Goal: Task Accomplishment & Management: Manage account settings

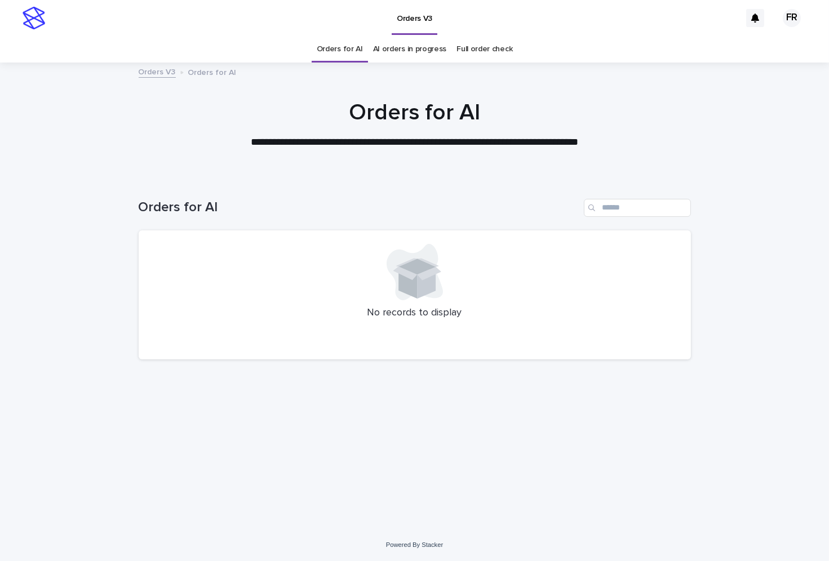
click at [364, 44] on div "Orders for AI" at bounding box center [340, 49] width 56 height 26
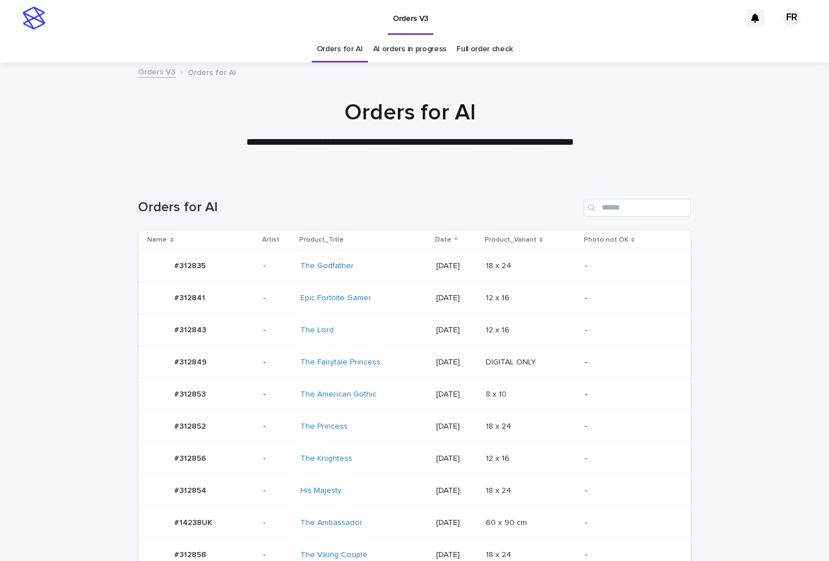
click at [358, 44] on link "Orders for AI" at bounding box center [340, 49] width 46 height 26
click at [576, 486] on p at bounding box center [531, 491] width 90 height 10
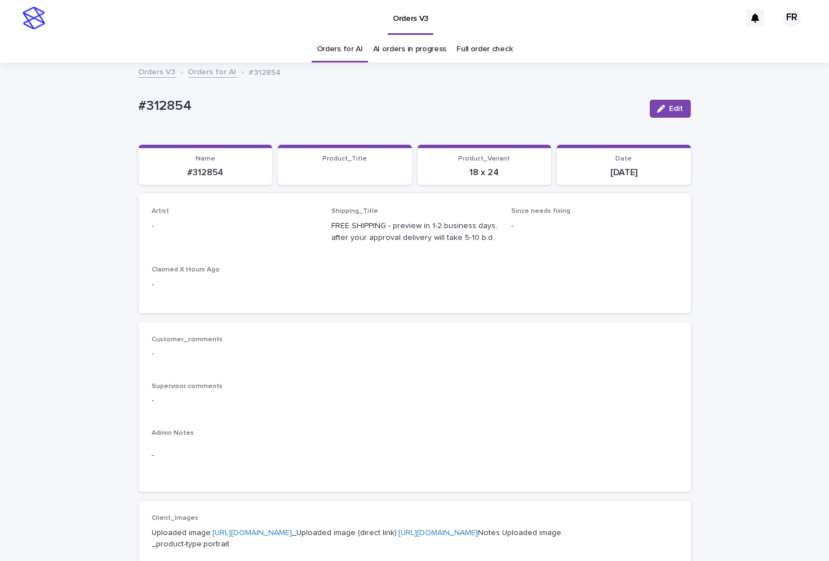
click at [667, 103] on button "Edit" at bounding box center [670, 109] width 41 height 18
click at [192, 238] on div "Select..." at bounding box center [217, 231] width 129 height 19
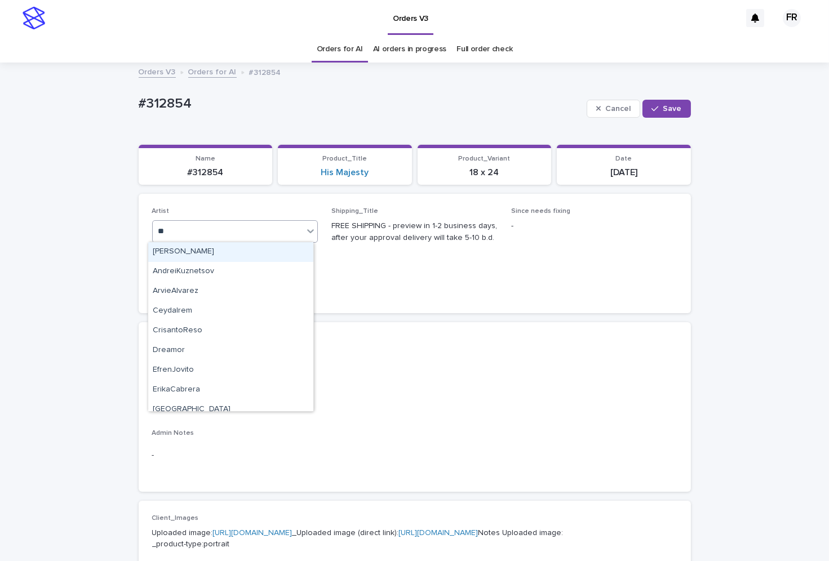
type input "***"
click at [261, 252] on div "FranciscoRebollo" at bounding box center [230, 252] width 165 height 20
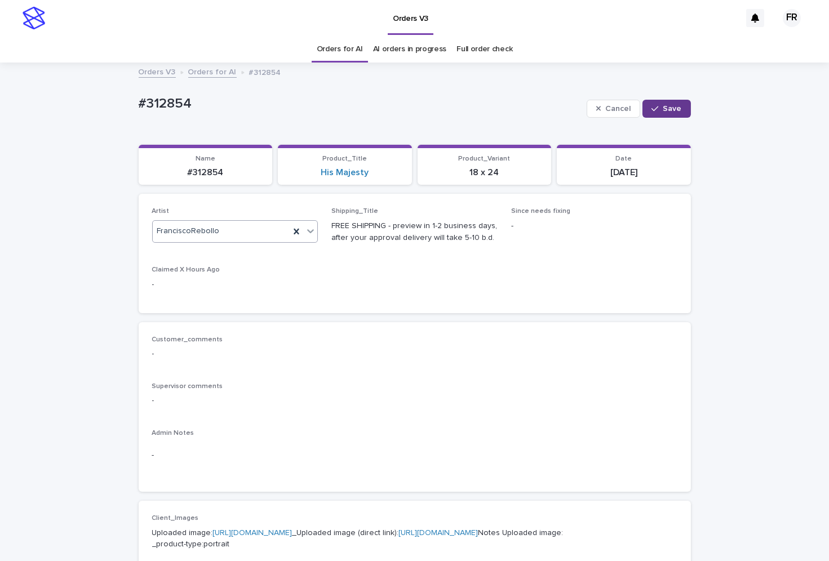
click at [663, 107] on span "Save" at bounding box center [672, 109] width 19 height 8
click at [192, 174] on p "#312854" at bounding box center [205, 172] width 121 height 11
copy p "312854"
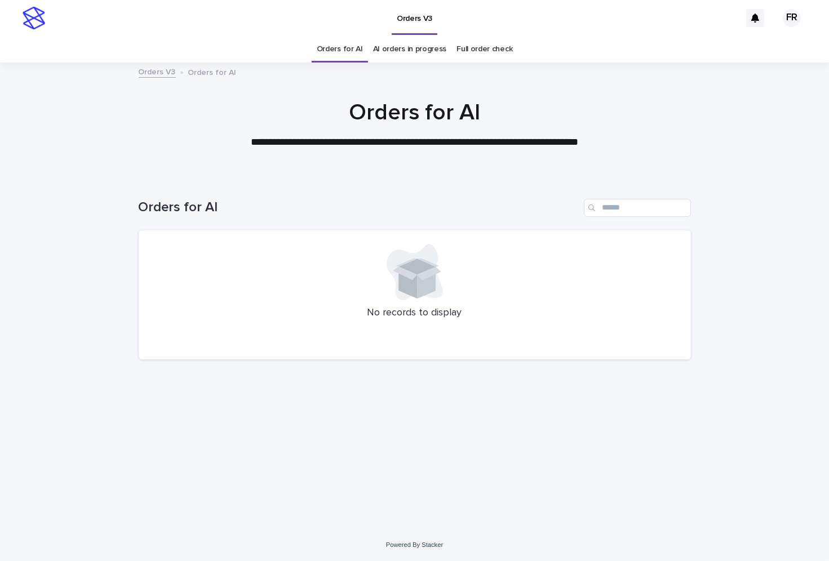
click at [339, 63] on div at bounding box center [414, 119] width 829 height 113
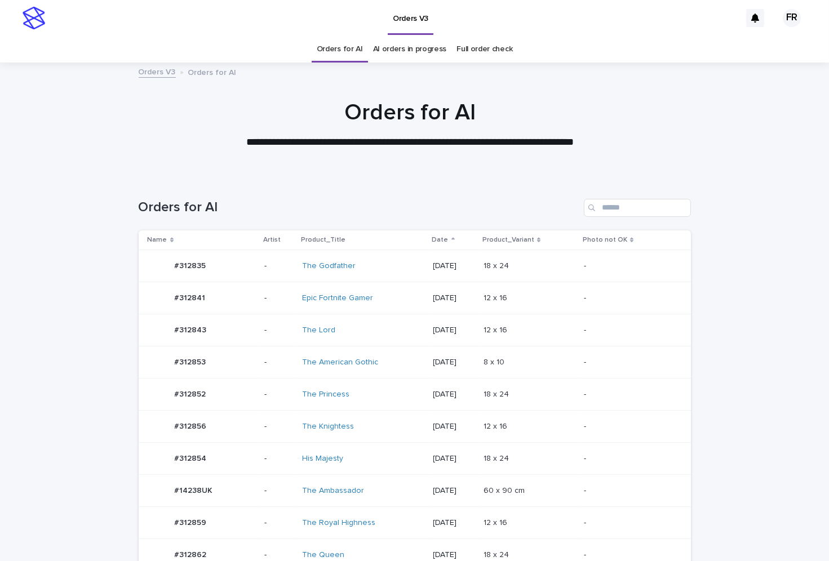
click at [339, 61] on link "Orders for AI" at bounding box center [340, 49] width 46 height 26
click at [344, 50] on link "Orders for AI" at bounding box center [340, 49] width 46 height 26
click at [507, 272] on div "18 x 24 18 x 24" at bounding box center [529, 266] width 91 height 19
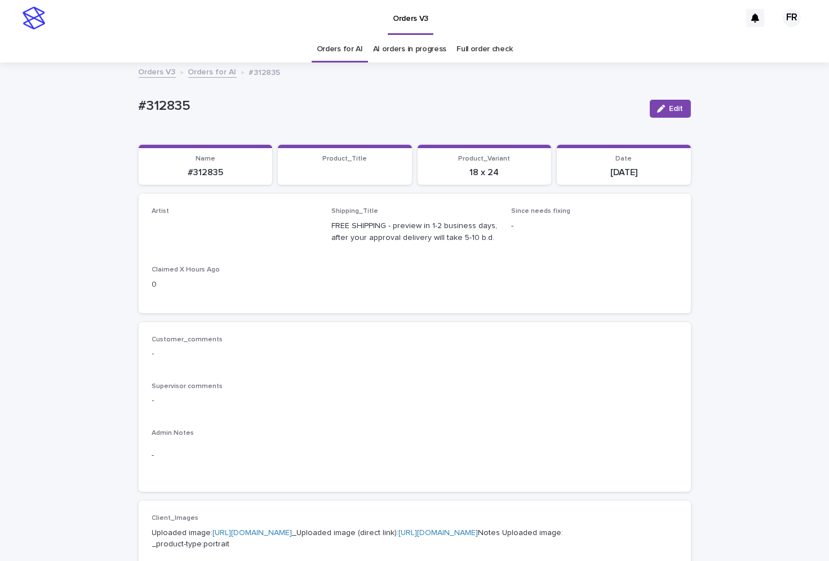
drag, startPoint x: 674, startPoint y: 107, endPoint x: 389, endPoint y: 224, distance: 307.8
click at [674, 105] on span "Edit" at bounding box center [677, 109] width 14 height 8
drag, startPoint x: 211, startPoint y: 243, endPoint x: 210, endPoint y: 236, distance: 8.0
click at [211, 239] on div "Artist Select..." at bounding box center [235, 229] width 166 height 44
click at [209, 232] on div "EmilCris" at bounding box center [222, 231] width 138 height 19
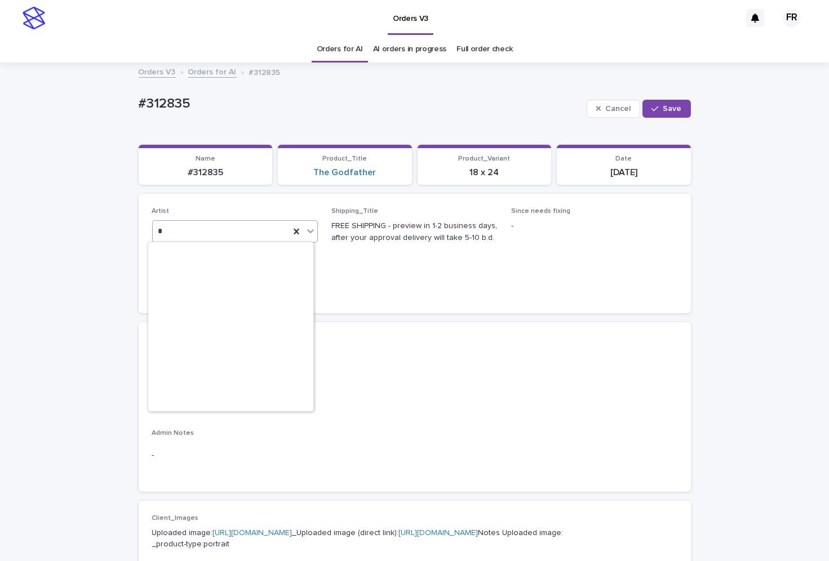
scroll to position [541, 0]
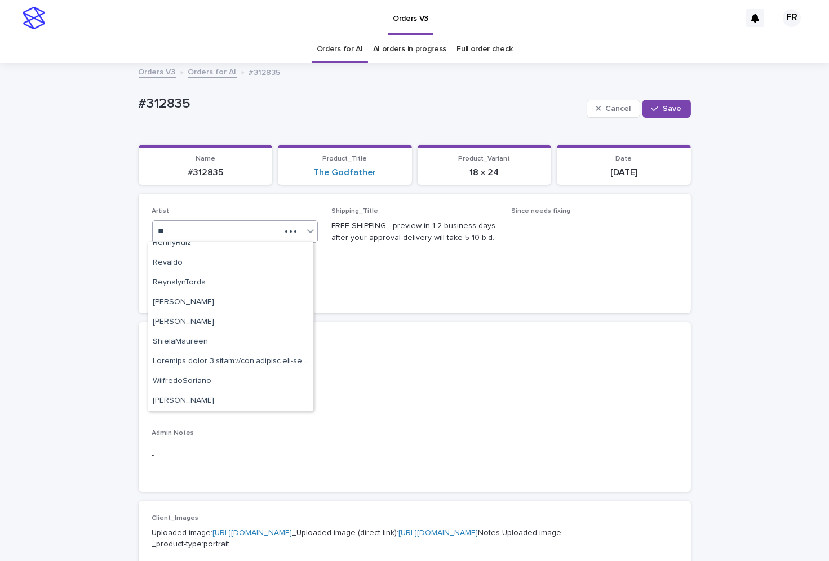
type input "**"
click at [339, 56] on link "Orders for AI" at bounding box center [340, 49] width 46 height 26
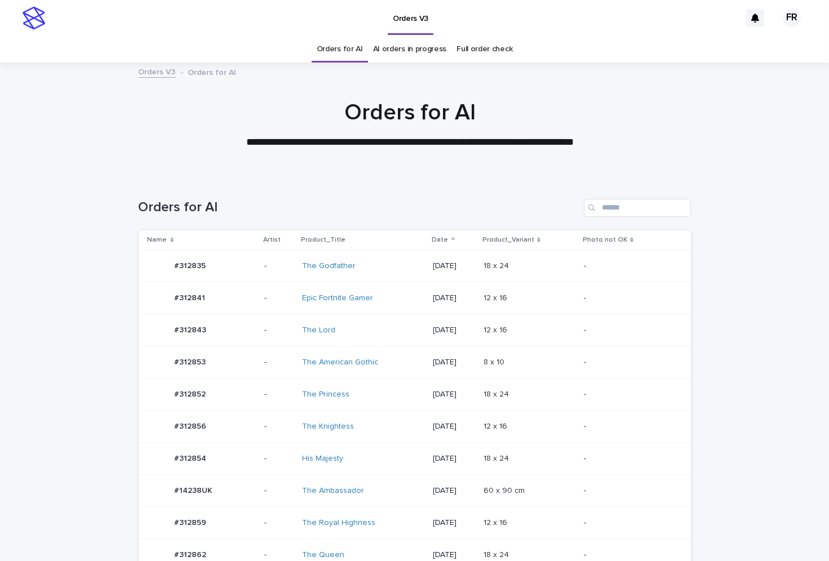
click at [342, 54] on link "Orders for AI" at bounding box center [340, 49] width 46 height 26
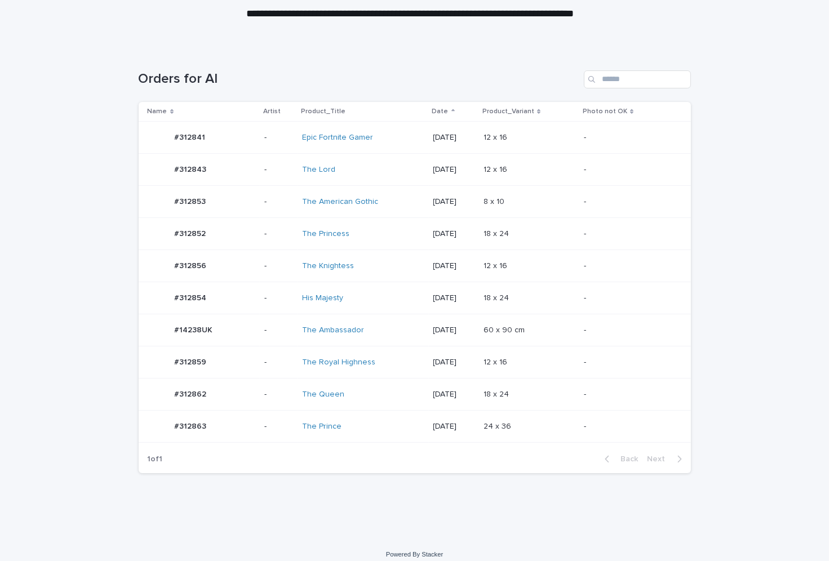
scroll to position [135, 0]
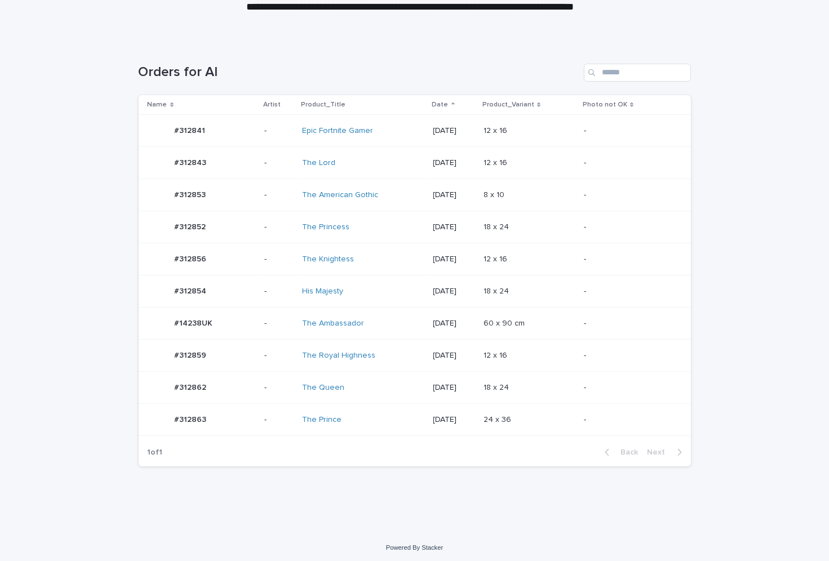
click at [549, 396] on td "18 x 24 18 x 24" at bounding box center [529, 388] width 100 height 32
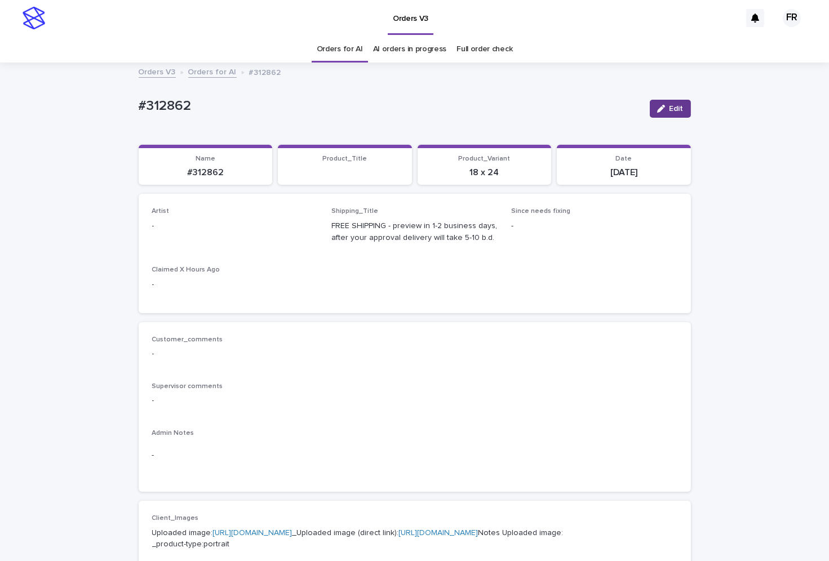
click at [667, 104] on button "Edit" at bounding box center [670, 109] width 41 height 18
click at [231, 235] on div "Select..." at bounding box center [235, 231] width 166 height 23
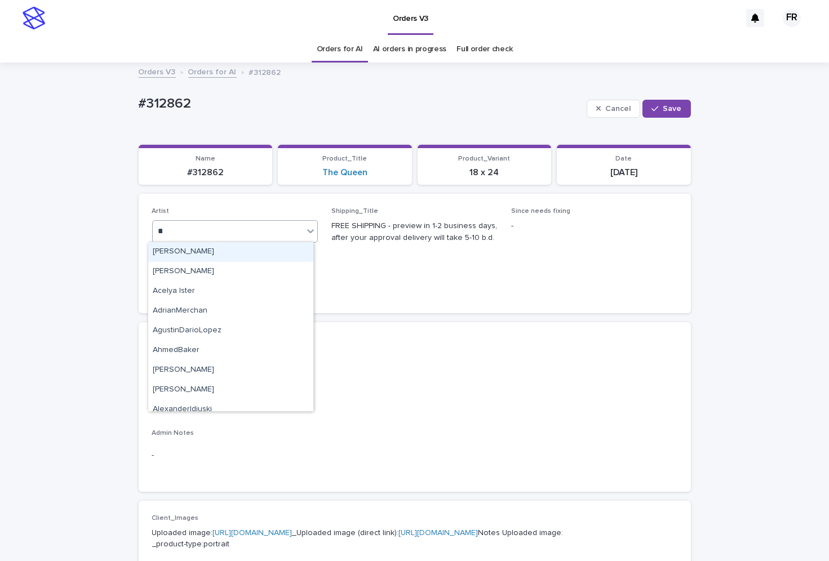
type input "***"
click at [200, 250] on div "FranciscoRebollo" at bounding box center [230, 252] width 165 height 20
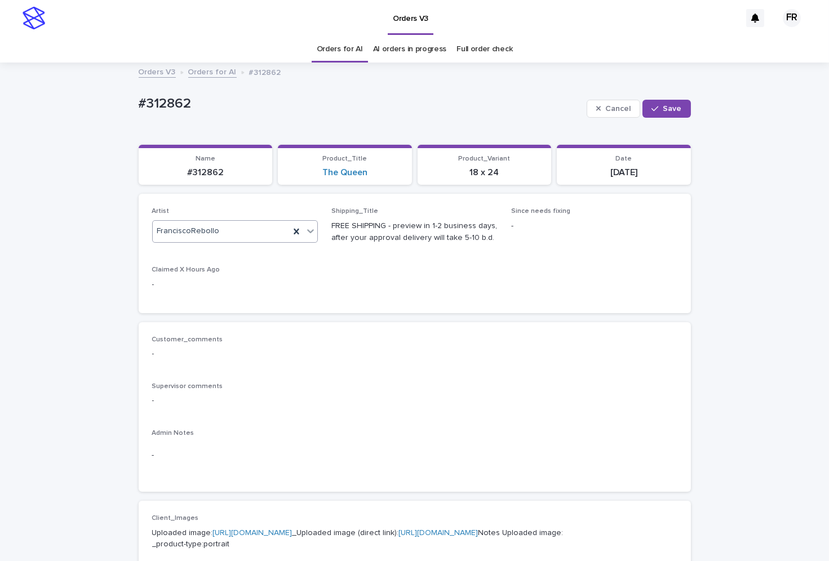
click at [673, 103] on button "Save" at bounding box center [667, 109] width 48 height 18
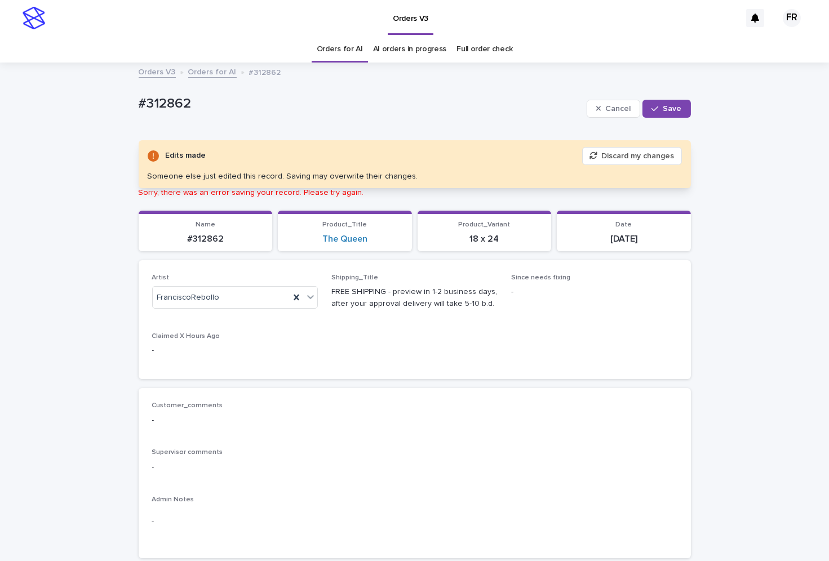
click at [200, 232] on div "#312862" at bounding box center [205, 238] width 121 height 13
copy p "312862"
click at [605, 110] on span "Cancel" at bounding box center [617, 109] width 25 height 8
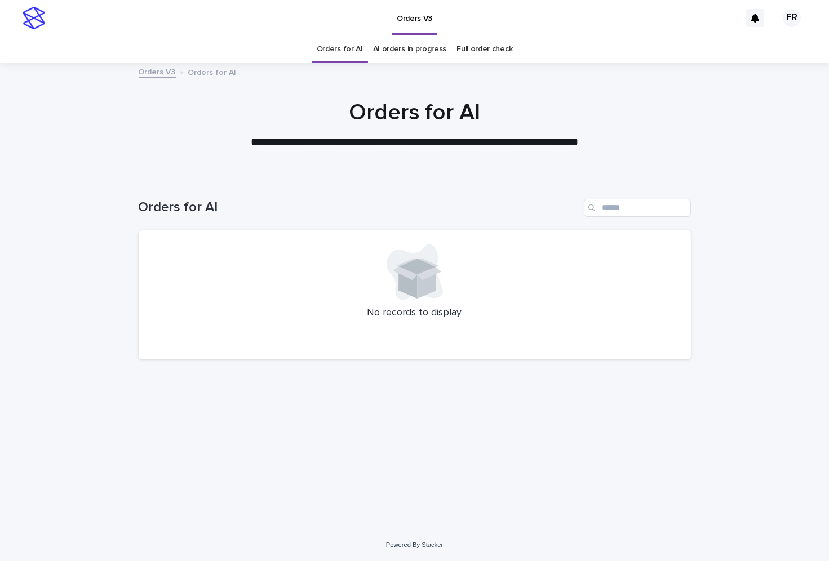
click at [307, 64] on div at bounding box center [414, 119] width 829 height 113
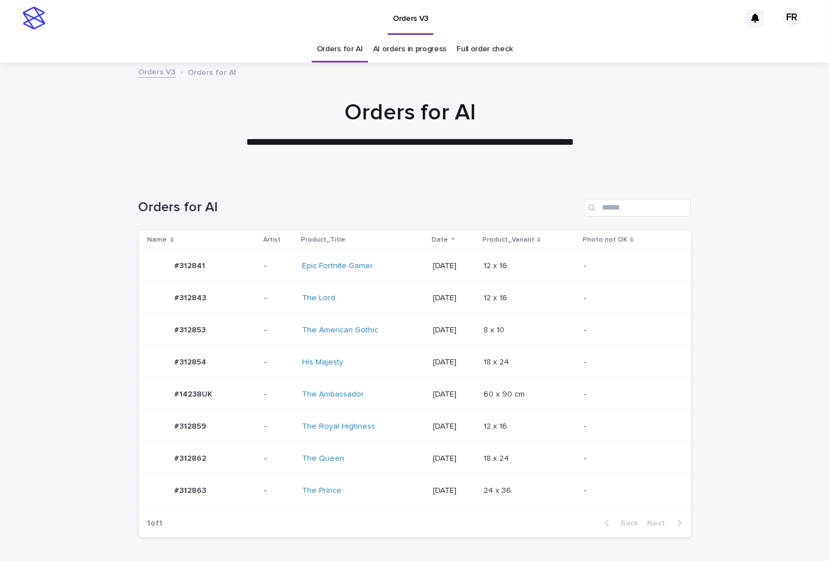
click at [330, 54] on link "Orders for AI" at bounding box center [340, 49] width 46 height 26
click at [524, 349] on td "18 x 24 18 x 24" at bounding box center [529, 363] width 100 height 32
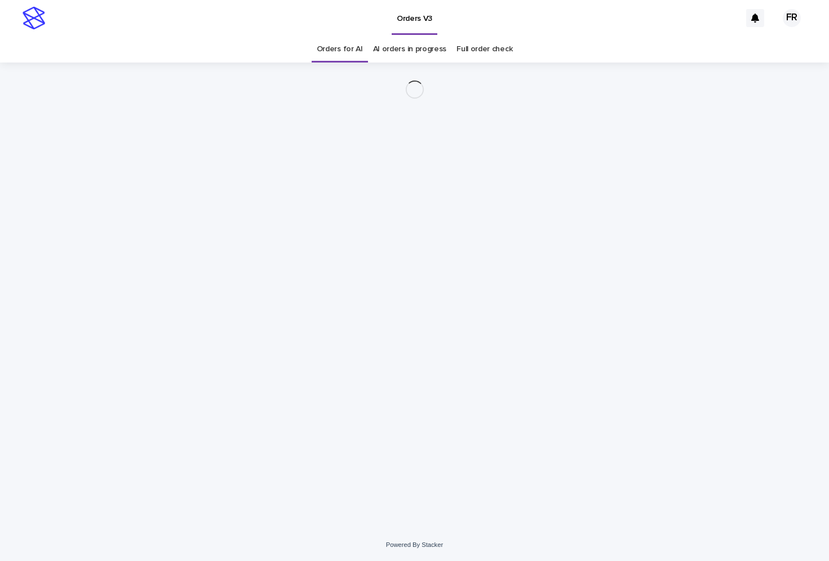
click at [575, 161] on div "Loading... Saving… Loading... Saving…" at bounding box center [415, 282] width 564 height 438
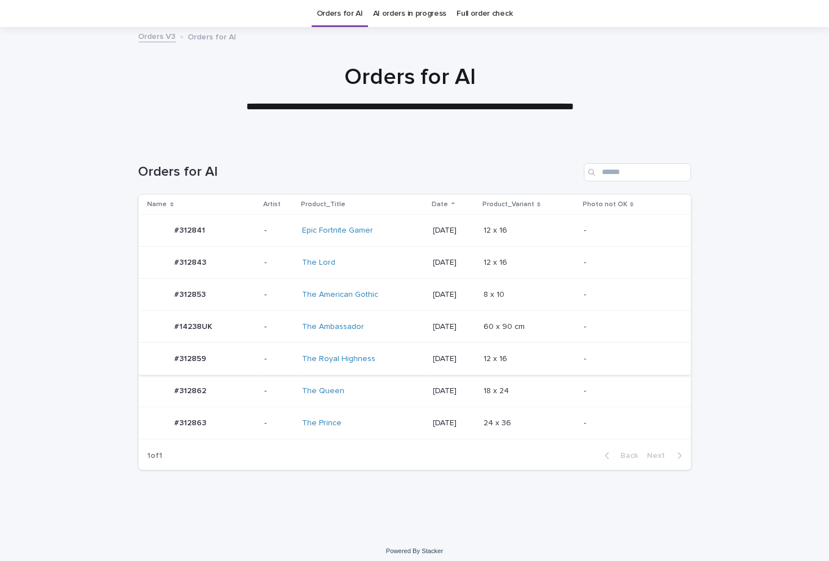
scroll to position [7, 0]
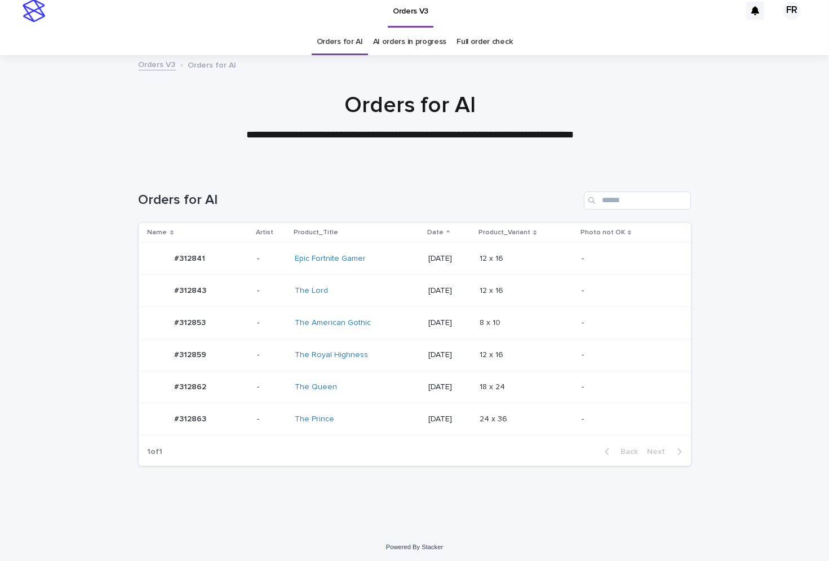
click at [447, 341] on td "[DATE]" at bounding box center [449, 355] width 51 height 32
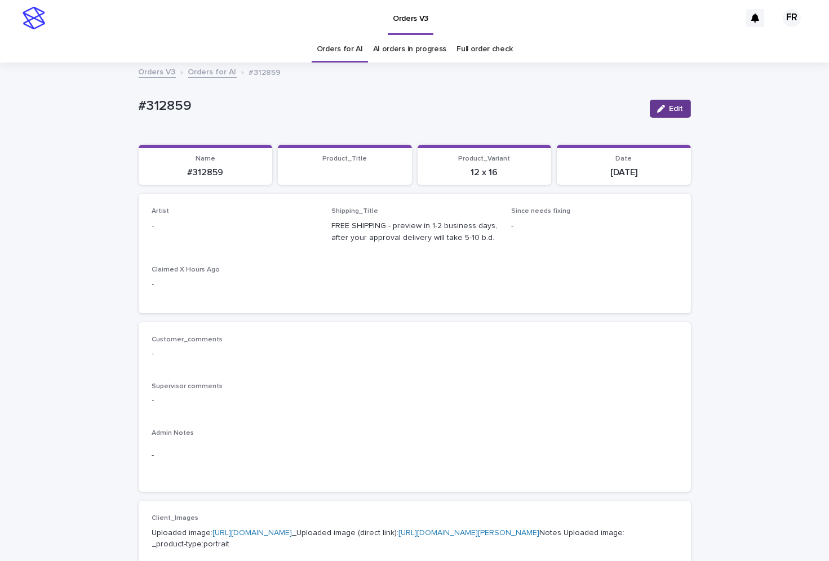
drag, startPoint x: 663, startPoint y: 107, endPoint x: 409, endPoint y: 180, distance: 263.8
click at [662, 108] on div "button" at bounding box center [663, 109] width 12 height 8
click at [202, 234] on div "Select..." at bounding box center [217, 231] width 129 height 19
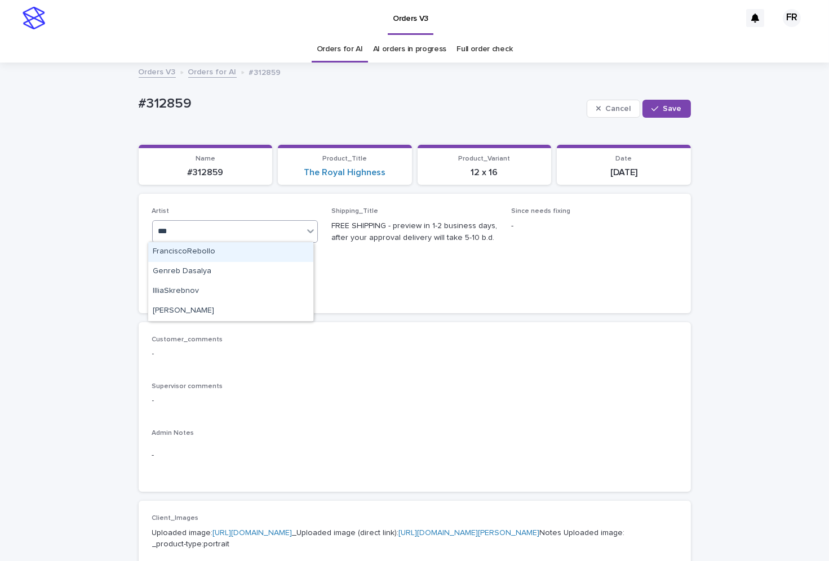
type input "***"
click at [260, 230] on div "Select..." at bounding box center [228, 231] width 151 height 19
type input "***"
click at [201, 251] on div "FranciscoRebollo" at bounding box center [230, 252] width 165 height 20
click at [671, 112] on span "Save" at bounding box center [672, 109] width 19 height 8
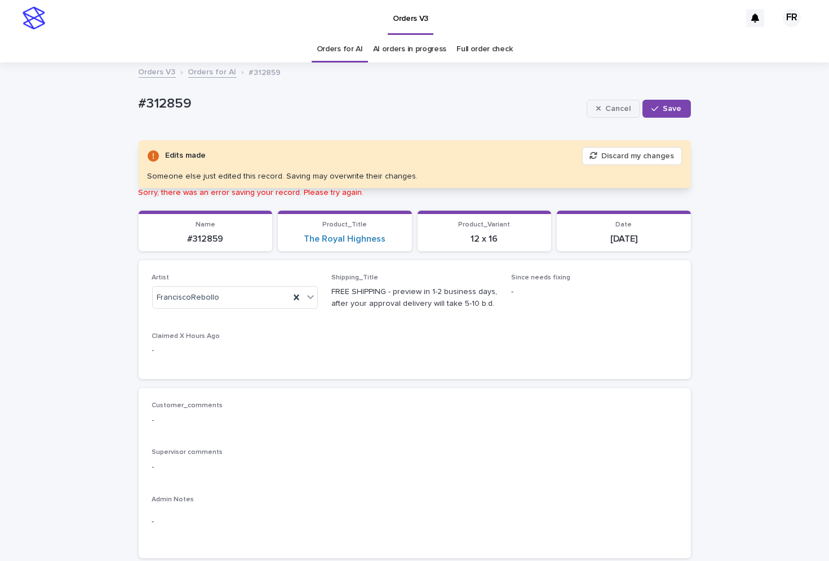
click at [610, 108] on span "Cancel" at bounding box center [617, 109] width 25 height 8
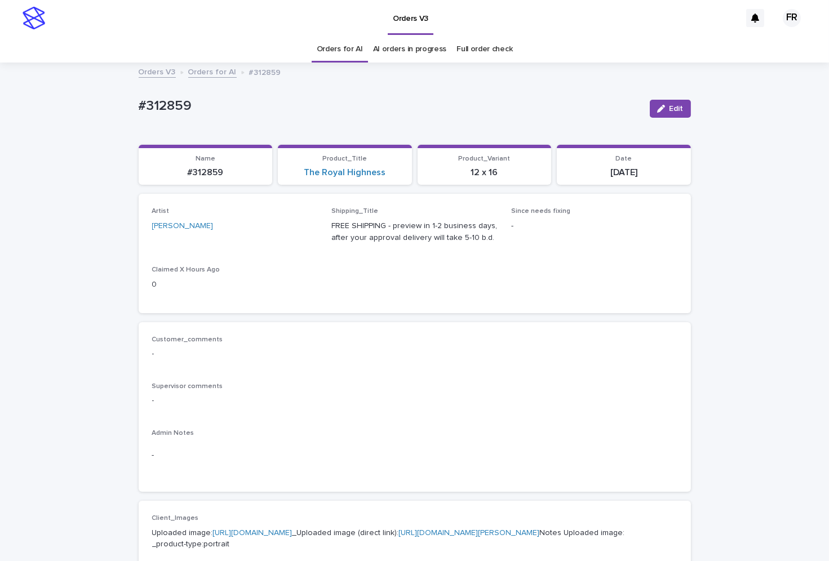
click at [206, 170] on p "#312859" at bounding box center [205, 172] width 121 height 11
copy p "312859"
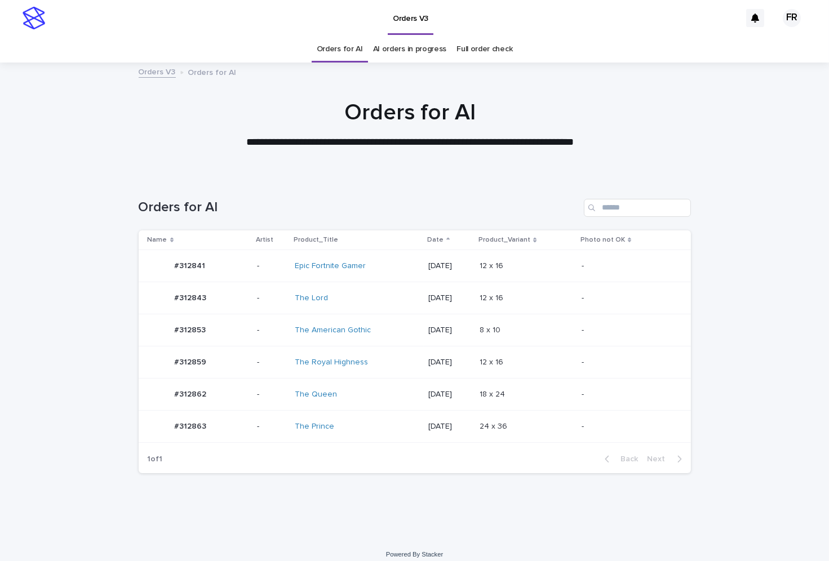
click at [338, 50] on link "Orders for AI" at bounding box center [340, 49] width 46 height 26
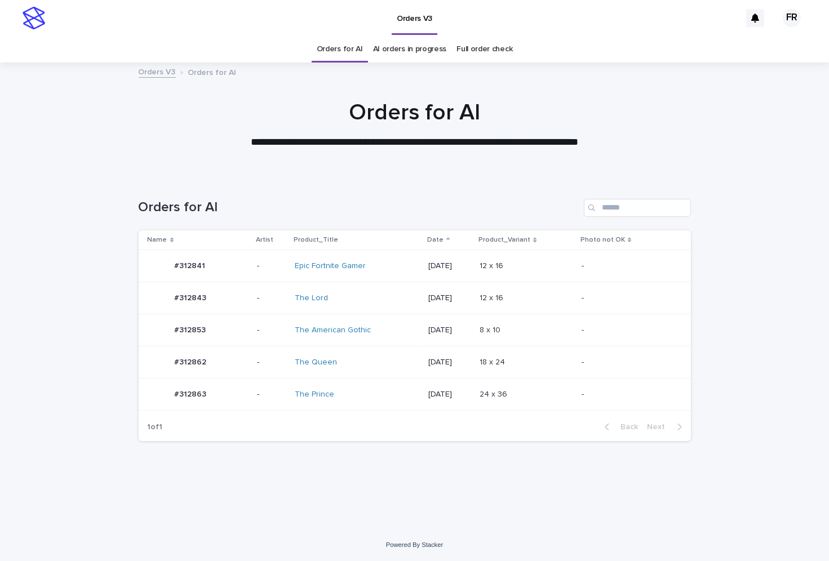
click at [533, 311] on td "12 x 16 12 x 16" at bounding box center [526, 298] width 102 height 32
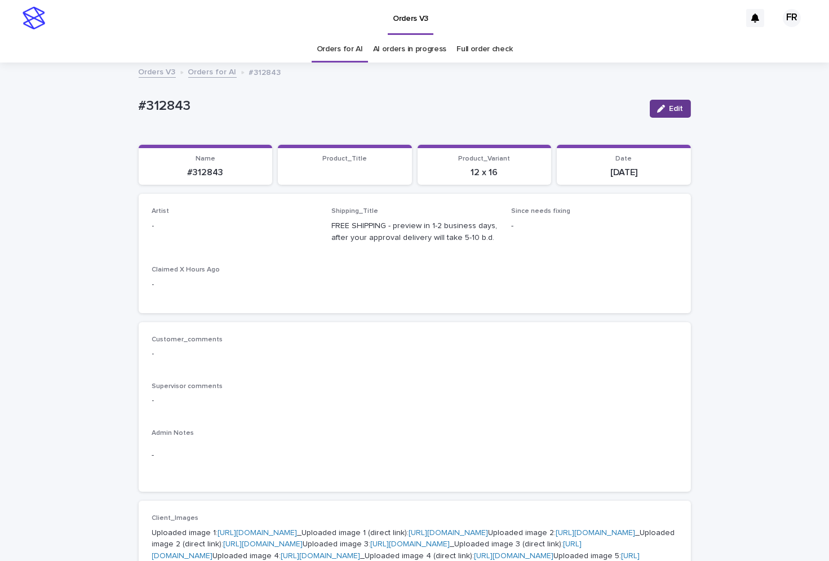
drag, startPoint x: 664, startPoint y: 109, endPoint x: 305, endPoint y: 205, distance: 371.4
click at [663, 109] on div "button" at bounding box center [663, 109] width 12 height 8
click at [241, 223] on div "Select..." at bounding box center [217, 231] width 129 height 19
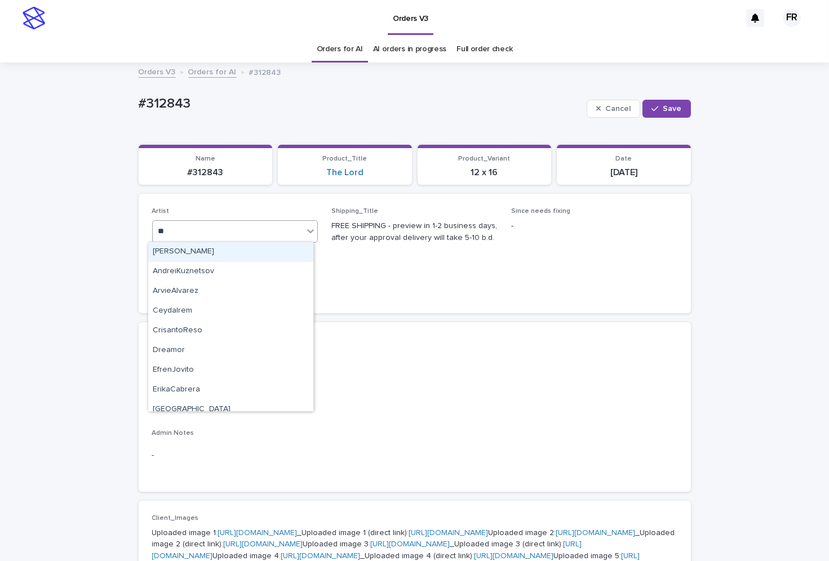
type input "***"
click at [173, 249] on div "FranciscoRebollo" at bounding box center [230, 252] width 165 height 20
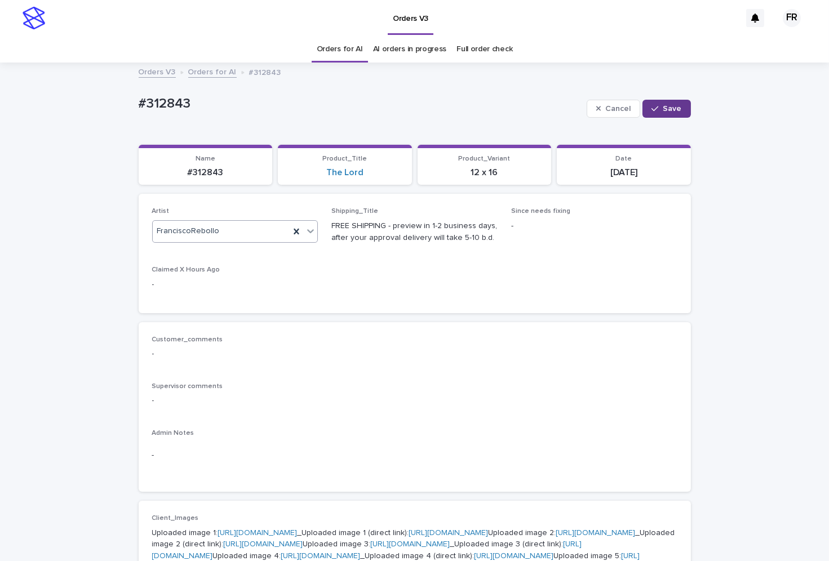
click at [663, 112] on span "Save" at bounding box center [672, 109] width 19 height 8
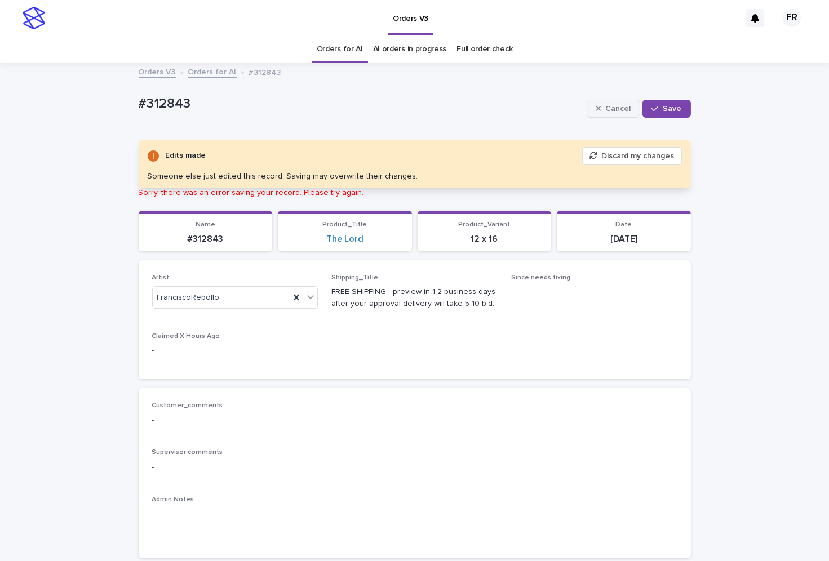
click at [624, 108] on span "Cancel" at bounding box center [617, 109] width 25 height 8
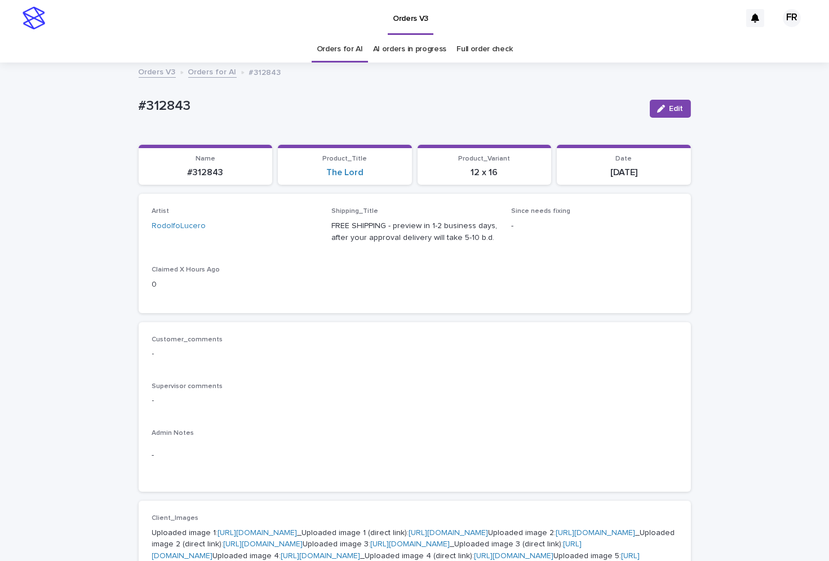
click at [202, 167] on p "#312843" at bounding box center [205, 172] width 121 height 11
click at [202, 169] on p "#312843" at bounding box center [205, 172] width 121 height 11
click at [203, 170] on p "#312843" at bounding box center [205, 172] width 121 height 11
copy p "312843"
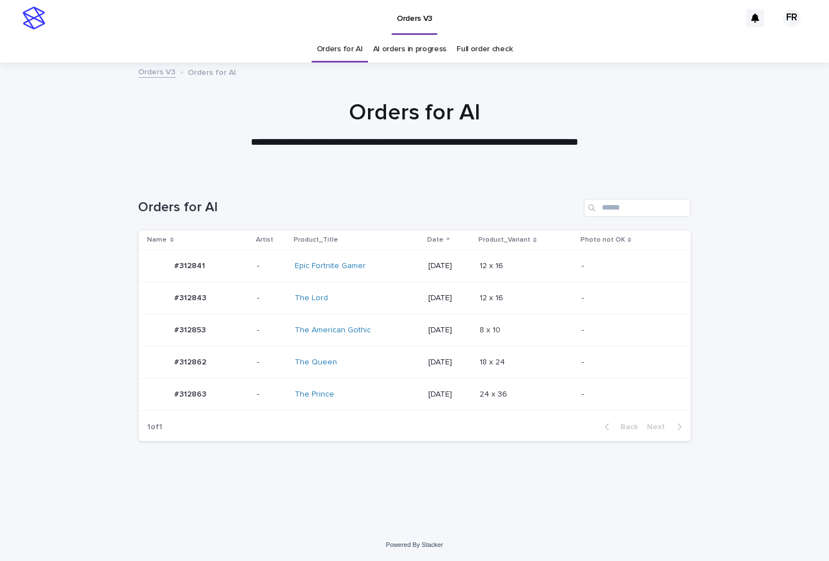
click at [347, 43] on link "Orders for AI" at bounding box center [340, 49] width 46 height 26
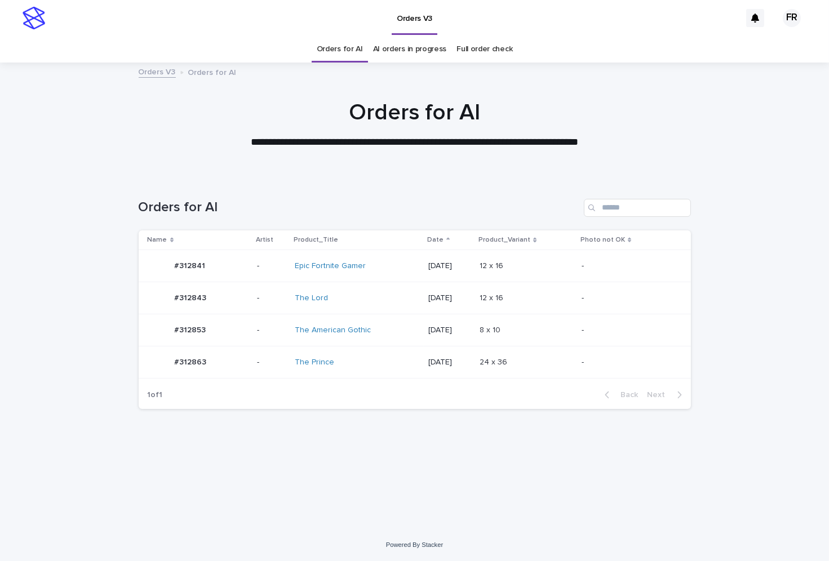
click at [573, 273] on div "12 x 16 12 x 16" at bounding box center [526, 266] width 93 height 19
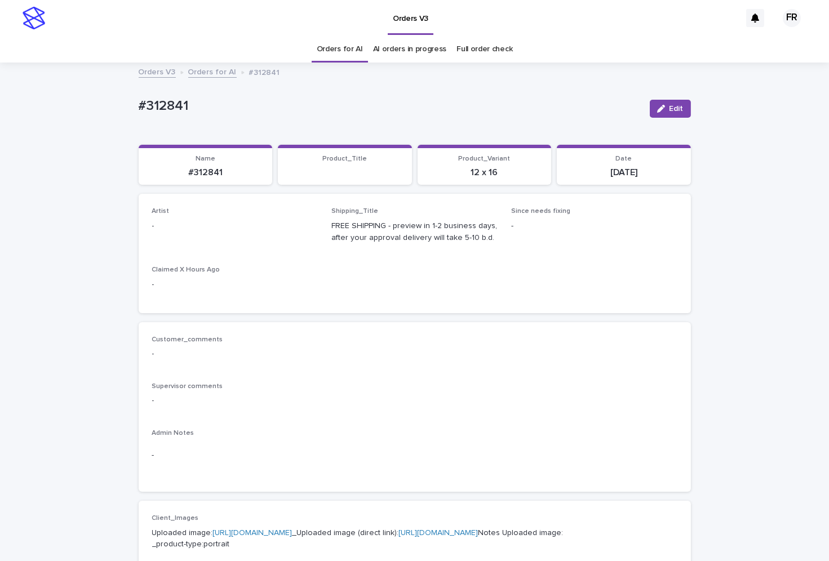
click at [677, 105] on button "Edit" at bounding box center [670, 109] width 41 height 18
click at [243, 218] on div "Artist Select..." at bounding box center [235, 229] width 166 height 44
click at [232, 229] on div "Select... *" at bounding box center [228, 231] width 151 height 19
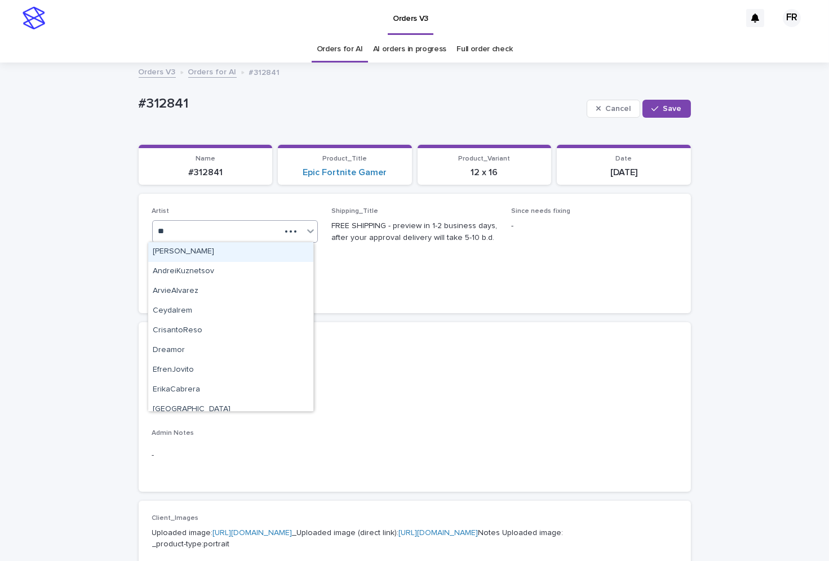
type input "***"
click at [262, 255] on div "FranciscoRebollo" at bounding box center [230, 252] width 165 height 20
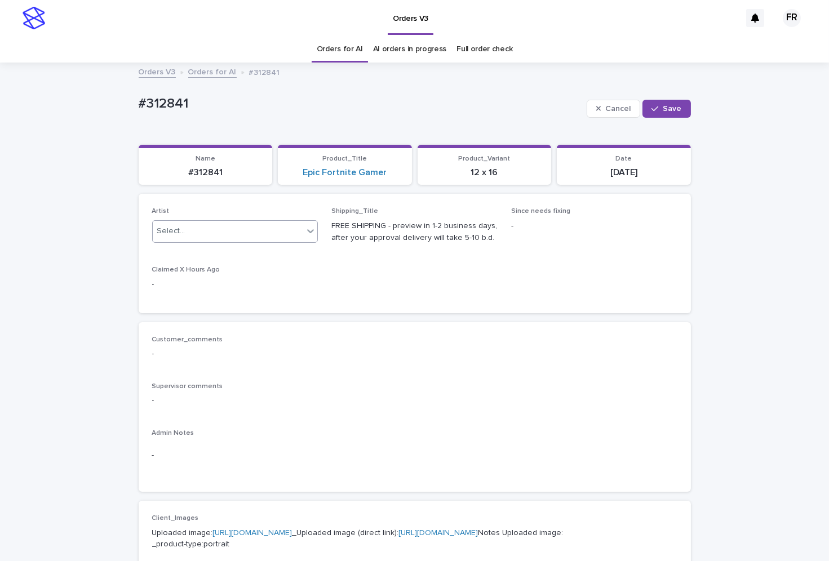
drag, startPoint x: 293, startPoint y: 256, endPoint x: 507, endPoint y: 186, distance: 226.0
click at [294, 255] on div "Artist option [PERSON_NAME], selected. 0 results available. Select is focused ,…" at bounding box center [414, 253] width 525 height 92
click at [653, 111] on icon "button" at bounding box center [655, 109] width 7 height 8
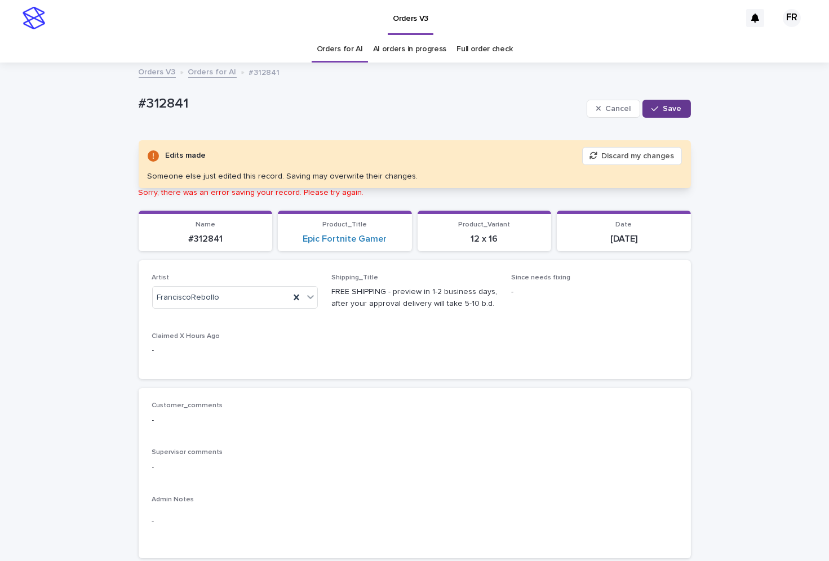
click at [622, 99] on div "Cancel Save" at bounding box center [639, 108] width 104 height 45
click at [616, 103] on button "Cancel" at bounding box center [614, 109] width 54 height 18
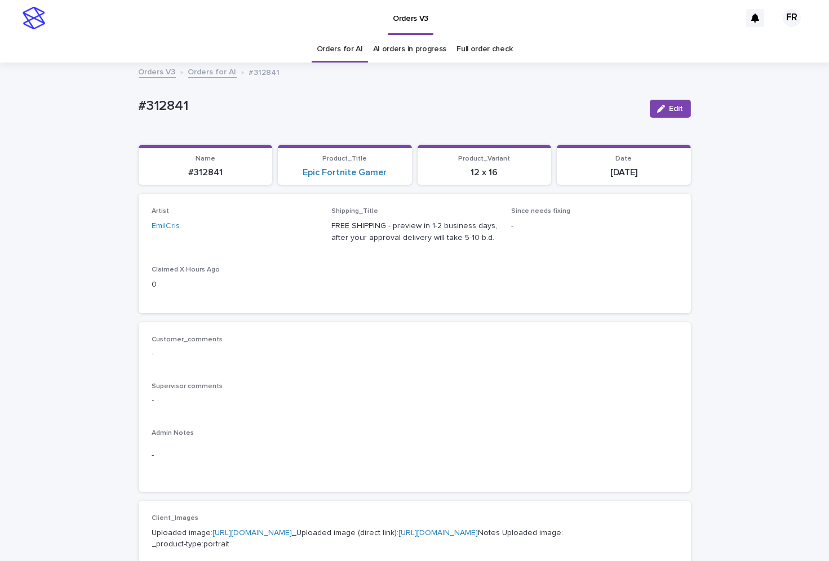
click at [208, 175] on p "#312841" at bounding box center [205, 172] width 121 height 11
click at [207, 175] on p "#312841" at bounding box center [205, 172] width 121 height 11
copy p "312841"
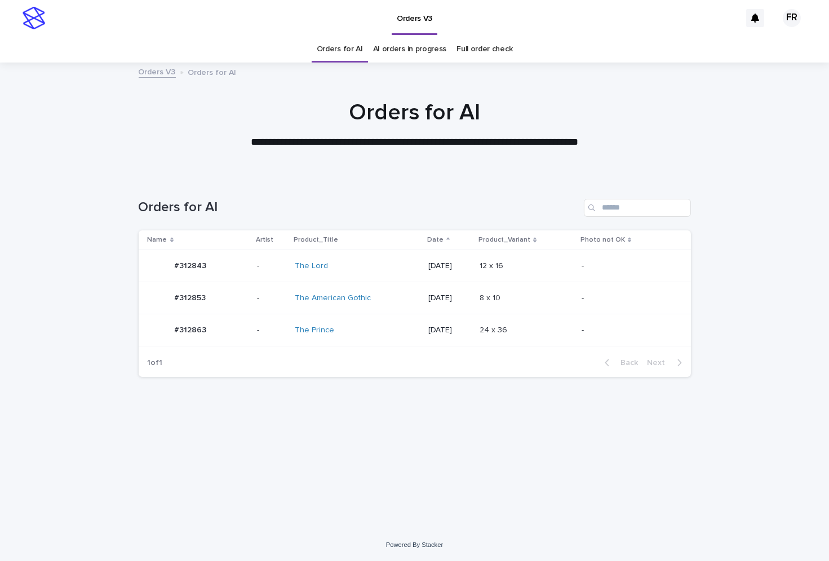
click at [353, 51] on link "Orders for AI" at bounding box center [340, 49] width 46 height 26
click at [354, 51] on link "Orders for AI" at bounding box center [340, 49] width 46 height 26
